Goal: Task Accomplishment & Management: Manage account settings

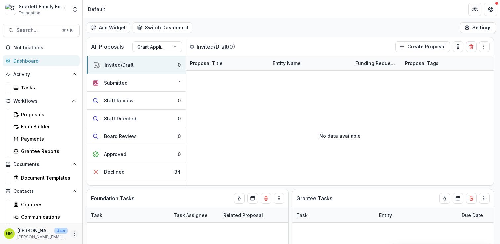
click at [70, 234] on button "More" at bounding box center [74, 234] width 8 height 8
click at [99, 218] on link "User Settings" at bounding box center [116, 219] width 71 height 11
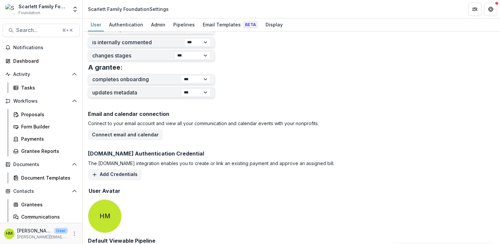
scroll to position [289, 0]
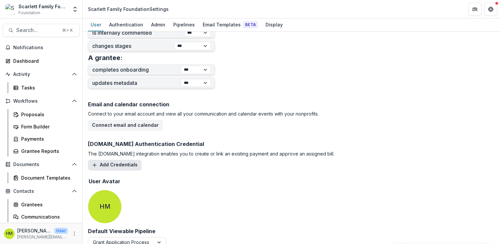
click at [127, 165] on button "Add Credentials" at bounding box center [115, 165] width 54 height 11
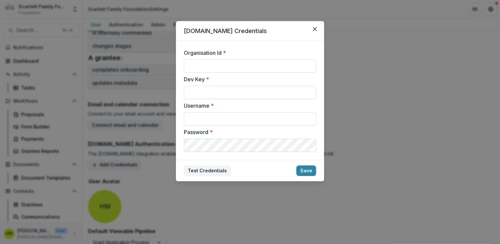
type input "**********"
click at [312, 29] on button "Close" at bounding box center [314, 29] width 11 height 11
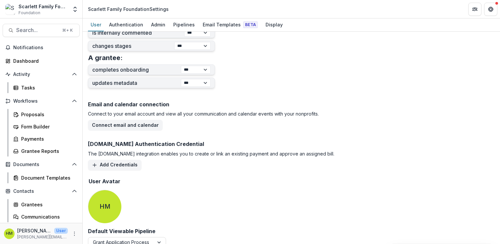
scroll to position [298, 0]
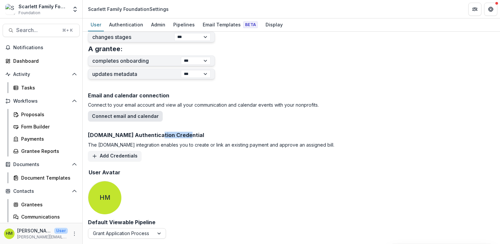
click at [142, 116] on button "Connect email and calendar" at bounding box center [125, 116] width 75 height 11
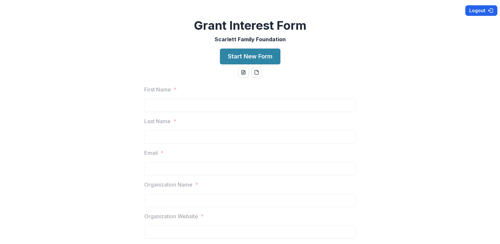
click at [476, 13] on button "Logout" at bounding box center [481, 10] width 32 height 11
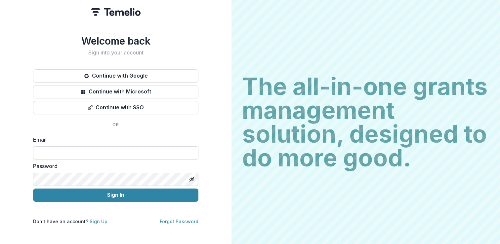
click at [103, 150] on input at bounding box center [115, 152] width 165 height 13
type input "**********"
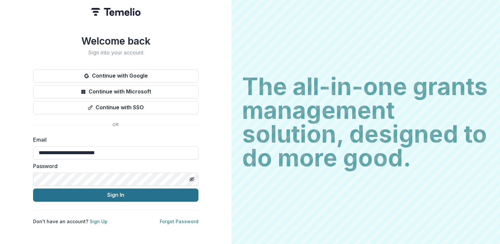
click at [116, 199] on button "Sign In" at bounding box center [115, 195] width 165 height 13
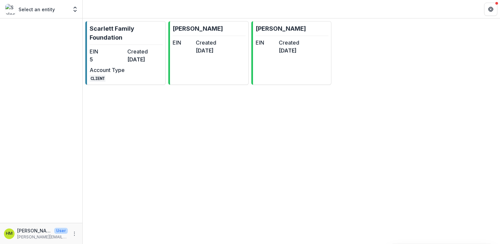
click at [34, 12] on p "Select an entity" at bounding box center [37, 9] width 36 height 7
click at [70, 9] on button "Open entity switcher" at bounding box center [74, 9] width 9 height 13
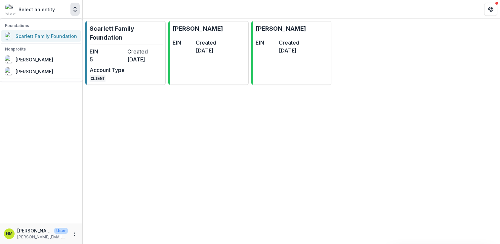
click at [40, 37] on div "Scarlett Family Foundation" at bounding box center [46, 36] width 61 height 7
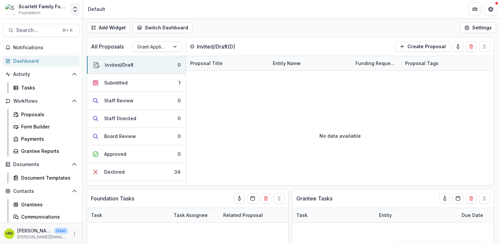
click at [76, 10] on polyline "Open entity switcher" at bounding box center [75, 10] width 3 height 1
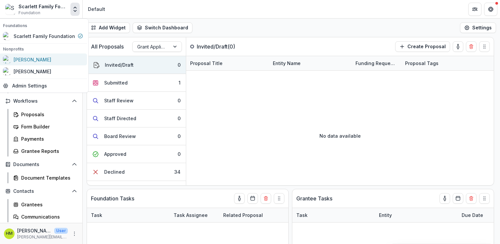
click at [45, 58] on div "[PERSON_NAME]" at bounding box center [43, 60] width 80 height 8
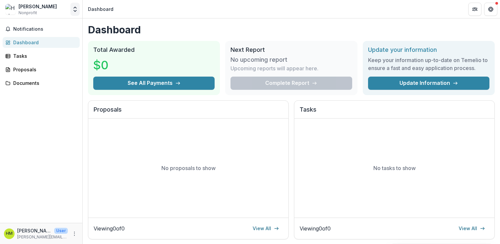
click at [76, 7] on icon "Open entity switcher" at bounding box center [75, 9] width 7 height 7
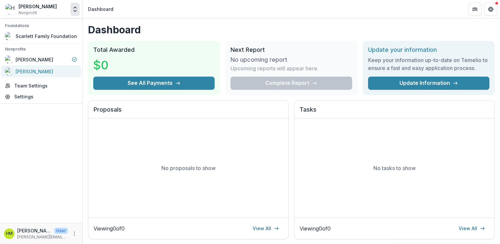
click at [50, 71] on div "[PERSON_NAME]" at bounding box center [41, 71] width 72 height 8
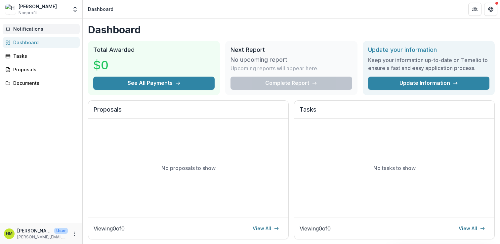
click at [23, 26] on span "Notifications" at bounding box center [45, 29] width 64 height 6
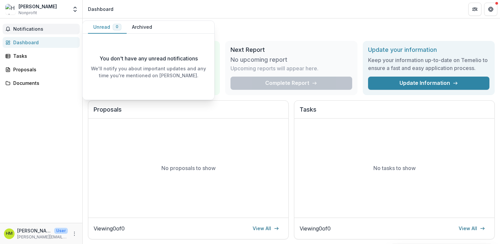
click at [23, 26] on span "Notifications" at bounding box center [45, 29] width 64 height 6
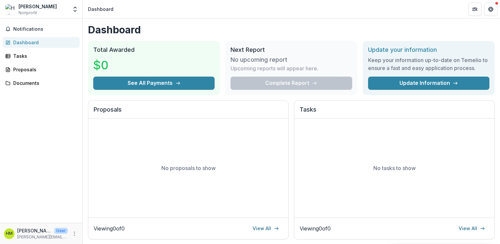
click at [36, 1] on div "Haley Miller Nonprofit Foundations Scarlett Family Foundation Nonprofits Haley …" at bounding box center [41, 9] width 83 height 18
click at [34, 5] on div "[PERSON_NAME]" at bounding box center [38, 6] width 38 height 7
click at [75, 10] on icon "Open entity switcher" at bounding box center [75, 9] width 7 height 7
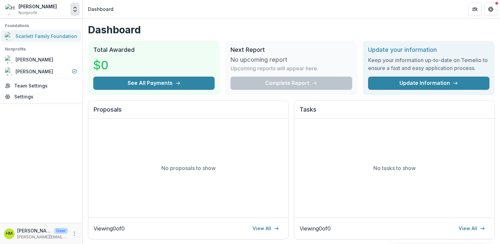
click at [48, 35] on div "Scarlett Family Foundation" at bounding box center [46, 36] width 61 height 7
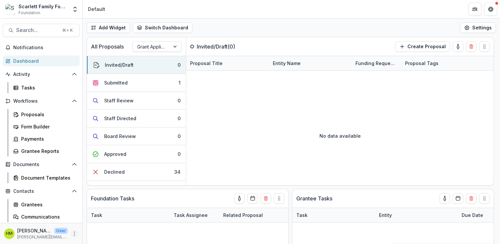
click at [72, 232] on icon "More" at bounding box center [74, 233] width 5 height 5
click at [109, 218] on link "User Settings" at bounding box center [116, 219] width 71 height 11
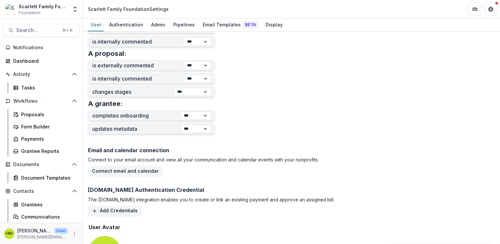
scroll to position [298, 0]
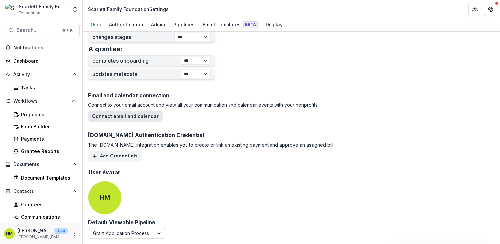
click at [121, 119] on button "Connect email and calendar" at bounding box center [125, 116] width 75 height 11
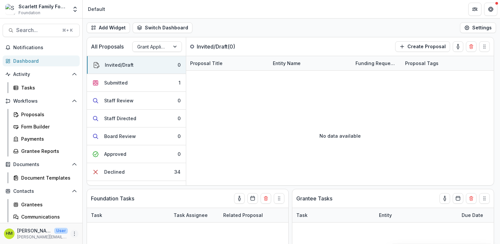
click at [72, 234] on icon "More" at bounding box center [74, 233] width 5 height 5
click at [100, 224] on link "User Settings" at bounding box center [116, 219] width 71 height 11
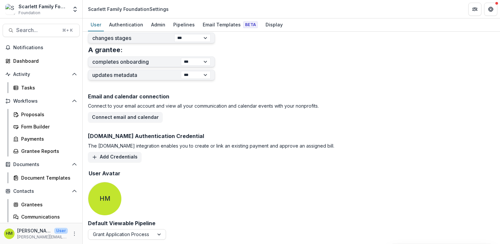
scroll to position [298, 0]
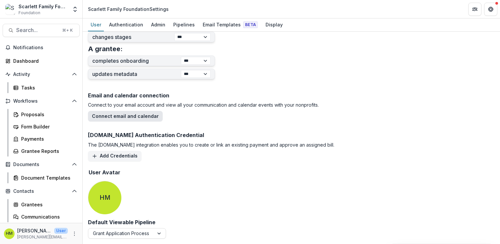
click at [129, 118] on button "Connect email and calendar" at bounding box center [125, 116] width 75 height 11
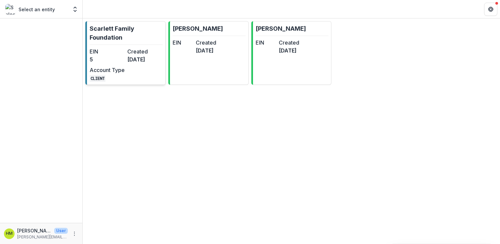
click at [105, 39] on p "Scarlett Family Foundation" at bounding box center [126, 33] width 73 height 18
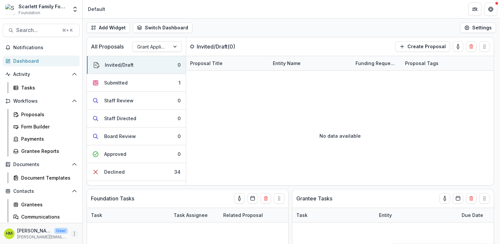
click at [72, 233] on icon "More" at bounding box center [74, 233] width 5 height 5
click at [93, 223] on link "User Settings" at bounding box center [116, 219] width 71 height 11
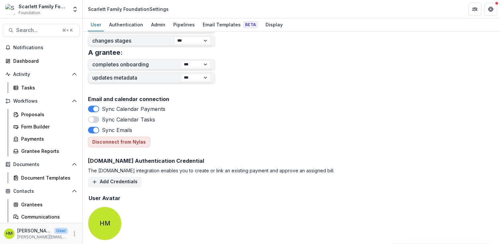
scroll to position [293, 0]
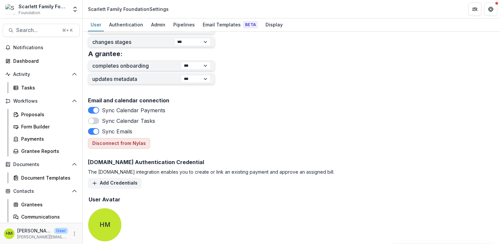
click at [94, 121] on span at bounding box center [93, 121] width 11 height 7
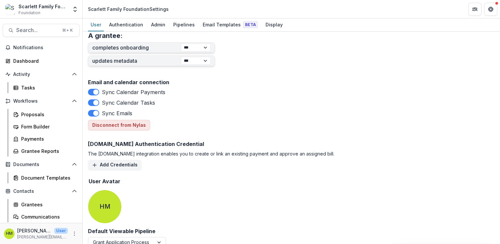
scroll to position [321, 0]
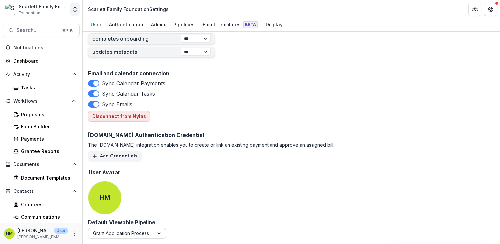
click at [73, 8] on icon "Open entity switcher" at bounding box center [75, 9] width 7 height 7
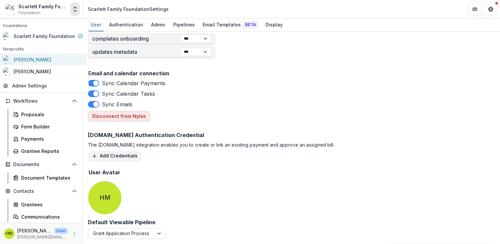
click at [28, 63] on div "[PERSON_NAME]" at bounding box center [27, 60] width 48 height 8
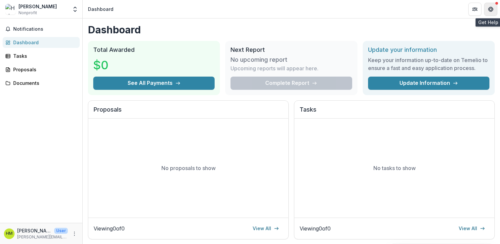
click at [493, 9] on button "Get Help" at bounding box center [490, 9] width 13 height 13
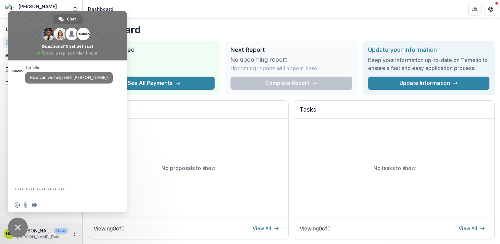
click at [13, 224] on span "Close chat" at bounding box center [18, 228] width 20 height 20
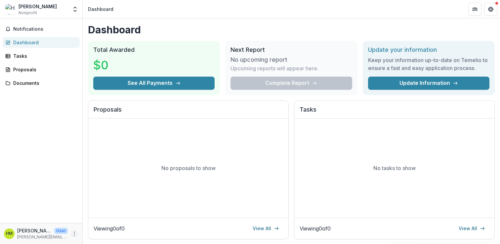
click at [73, 233] on icon "More" at bounding box center [74, 233] width 5 height 5
click at [99, 223] on link "Settings" at bounding box center [118, 219] width 71 height 11
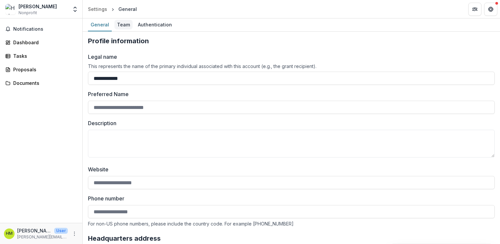
click at [122, 22] on div "Team" at bounding box center [123, 25] width 18 height 10
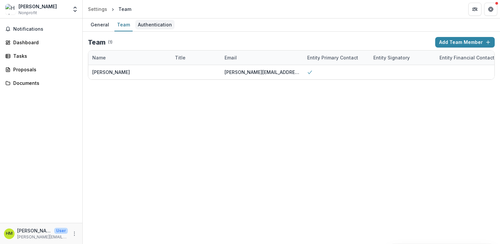
click at [150, 25] on div "Authentication" at bounding box center [154, 25] width 39 height 10
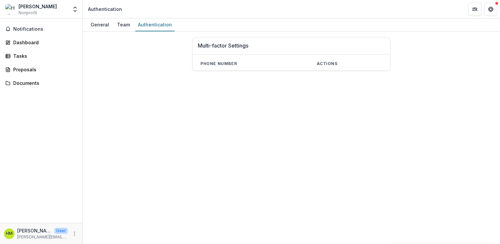
click at [27, 10] on span "Nonprofit" at bounding box center [28, 13] width 19 height 6
click at [74, 10] on icon "Open entity switcher" at bounding box center [75, 9] width 7 height 7
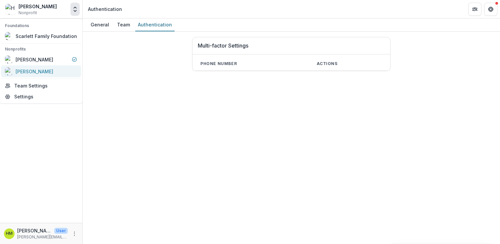
click at [36, 71] on div "[PERSON_NAME]" at bounding box center [35, 71] width 38 height 7
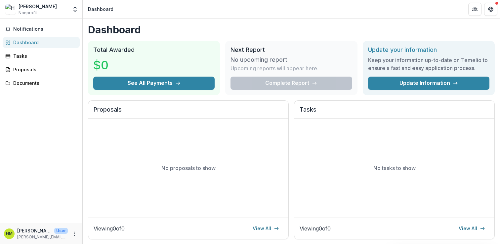
click at [43, 8] on div "[PERSON_NAME]" at bounding box center [38, 6] width 38 height 7
click at [77, 10] on icon "Open entity switcher" at bounding box center [75, 9] width 7 height 7
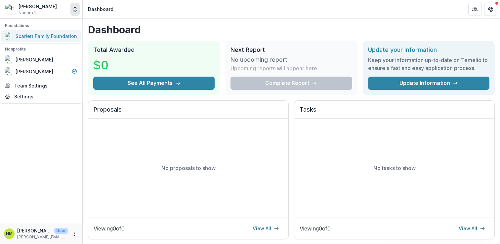
click at [44, 35] on div "Scarlett Family Foundation" at bounding box center [46, 36] width 61 height 7
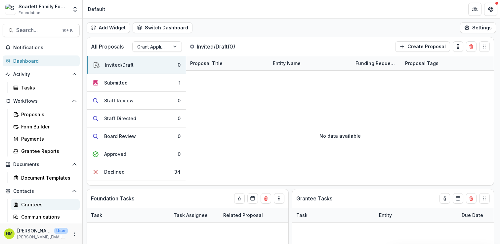
scroll to position [38, 0]
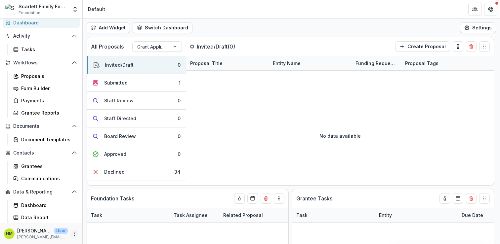
click at [73, 235] on icon "More" at bounding box center [74, 233] width 5 height 5
click at [95, 220] on link "User Settings" at bounding box center [116, 219] width 71 height 11
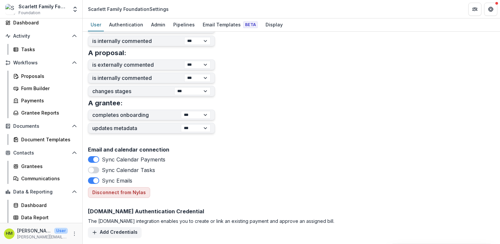
scroll to position [321, 0]
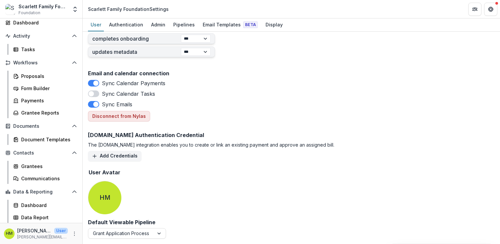
click at [91, 95] on span at bounding box center [91, 93] width 5 height 5
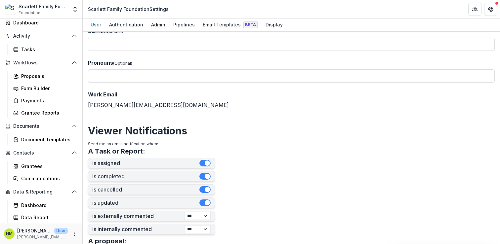
scroll to position [0, 0]
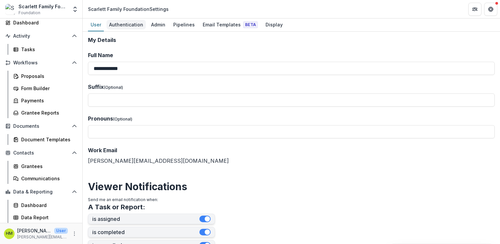
click at [119, 21] on div "Authentication" at bounding box center [125, 25] width 39 height 10
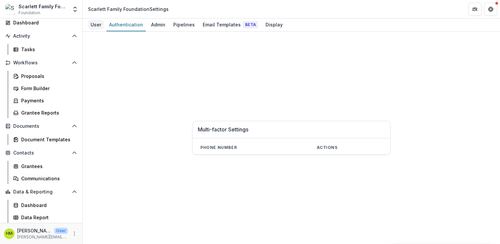
click at [96, 25] on div "User" at bounding box center [96, 25] width 16 height 10
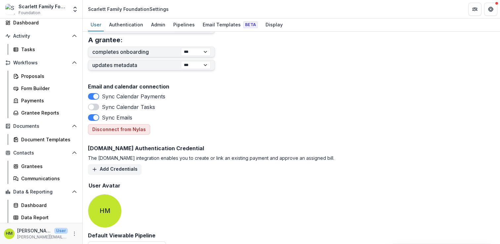
scroll to position [321, 0]
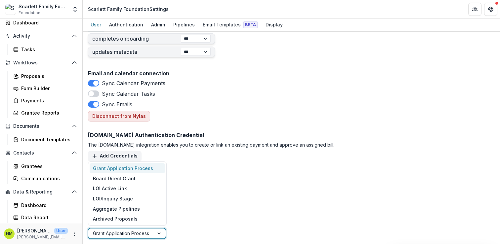
click at [138, 230] on div at bounding box center [121, 233] width 56 height 8
click at [224, 182] on div "Email and calendar connection Sync Calendar Payments Sync Calendar Tasks Sync E…" at bounding box center [291, 144] width 406 height 152
click at [136, 235] on div at bounding box center [121, 233] width 56 height 8
click at [214, 187] on div "Email and calendar connection Sync Calendar Payments Sync Calendar Tasks Sync E…" at bounding box center [291, 144] width 406 height 152
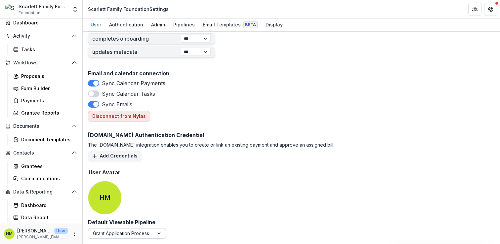
click at [148, 232] on div at bounding box center [121, 233] width 56 height 8
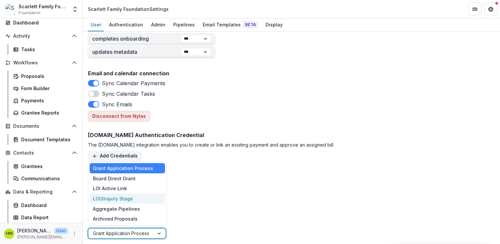
click at [200, 167] on div "Email and calendar connection Sync Calendar Payments Sync Calendar Tasks Sync E…" at bounding box center [291, 144] width 406 height 152
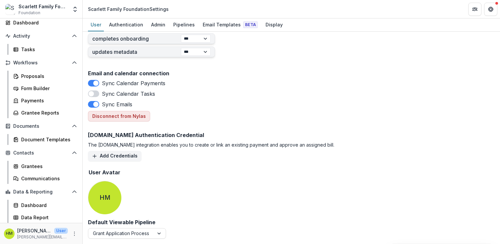
click at [35, 12] on span "Foundation" at bounding box center [30, 13] width 22 height 6
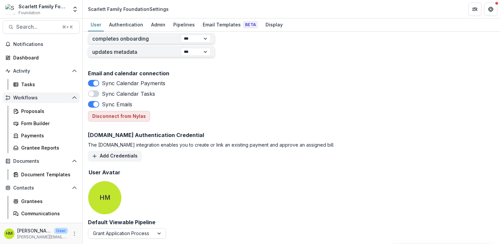
scroll to position [0, 0]
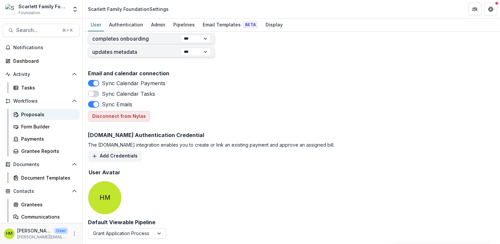
click at [28, 110] on link "Proposals" at bounding box center [45, 114] width 69 height 11
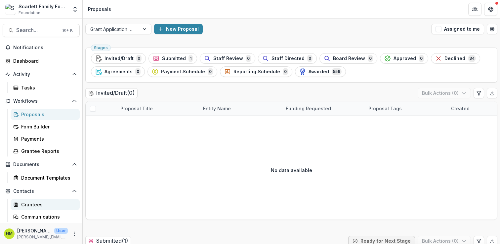
click at [23, 202] on div "Grantees" at bounding box center [47, 204] width 53 height 7
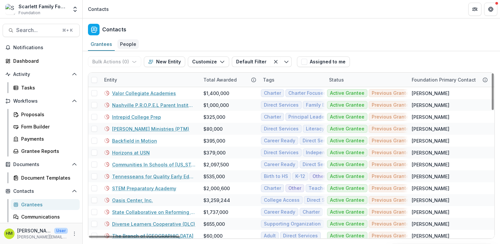
click at [131, 46] on div "People" at bounding box center [127, 44] width 21 height 10
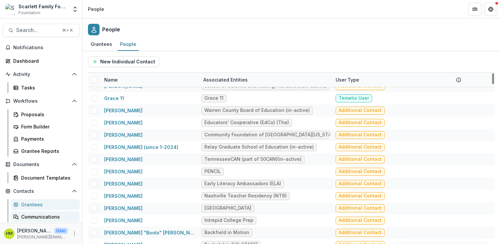
scroll to position [38, 0]
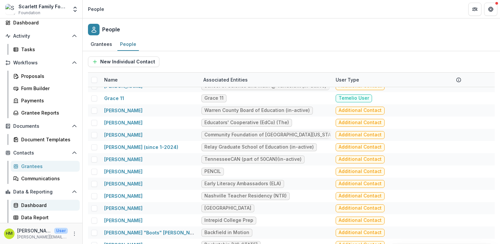
click at [30, 203] on div "Dashboard" at bounding box center [47, 205] width 53 height 7
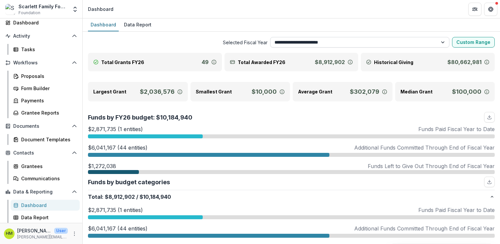
click at [326, 43] on select "**********" at bounding box center [359, 42] width 179 height 11
select select "**********"
click at [270, 37] on select "**********" at bounding box center [359, 42] width 179 height 11
